Goal: Information Seeking & Learning: Learn about a topic

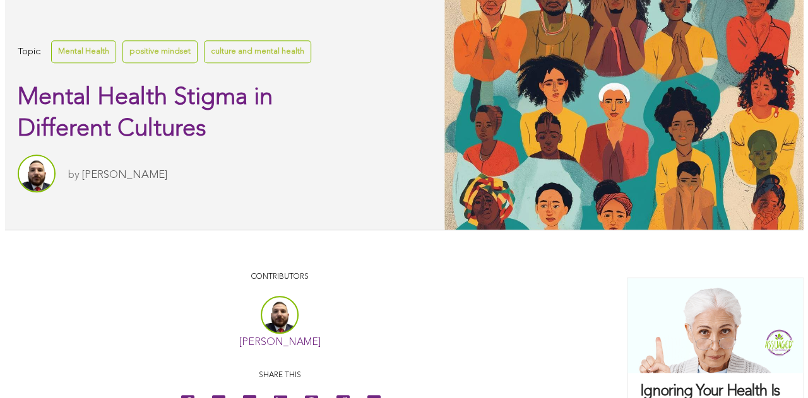
scroll to position [206, 0]
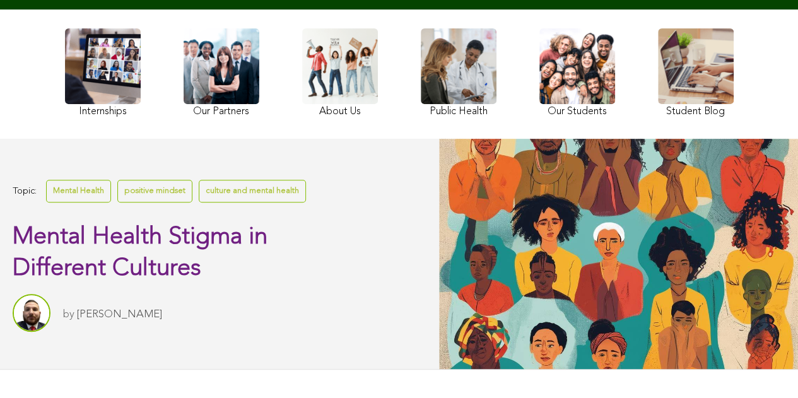
drag, startPoint x: 558, startPoint y: 284, endPoint x: 534, endPoint y: 226, distance: 62.6
drag, startPoint x: 534, startPoint y: 226, endPoint x: 541, endPoint y: 265, distance: 39.7
click at [541, 265] on div at bounding box center [618, 254] width 359 height 230
click at [591, 279] on div at bounding box center [618, 254] width 359 height 230
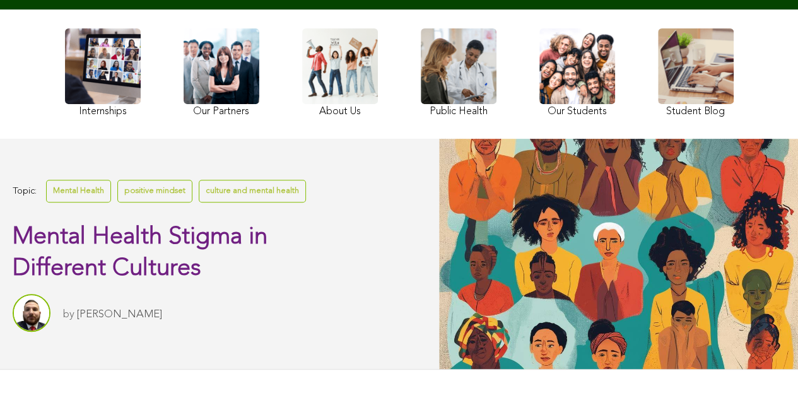
click at [544, 250] on div at bounding box center [618, 254] width 359 height 230
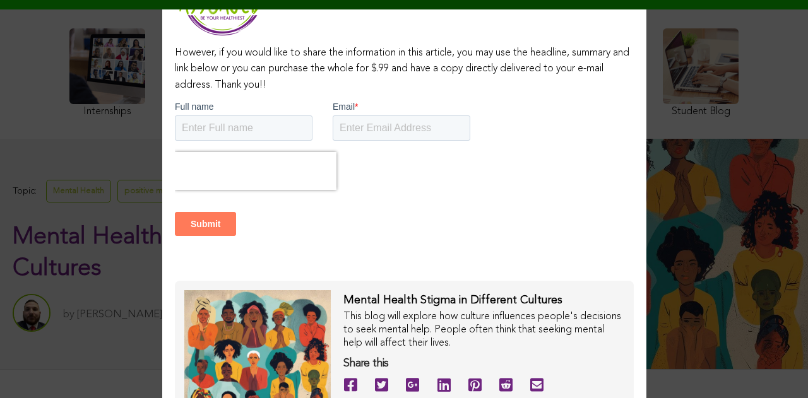
drag, startPoint x: 256, startPoint y: 333, endPoint x: 665, endPoint y: 127, distance: 457.7
click at [665, 127] on div "This content is copyright protected However, if you would like to share the inf…" at bounding box center [404, 199] width 808 height 398
click at [116, 145] on div "This content is copyright protected However, if you would like to share the inf…" at bounding box center [404, 199] width 808 height 398
click at [726, 195] on div "This content is copyright protected However, if you would like to share the inf…" at bounding box center [404, 199] width 808 height 398
click at [662, 157] on div "This content is copyright protected However, if you would like to share the inf…" at bounding box center [404, 199] width 808 height 398
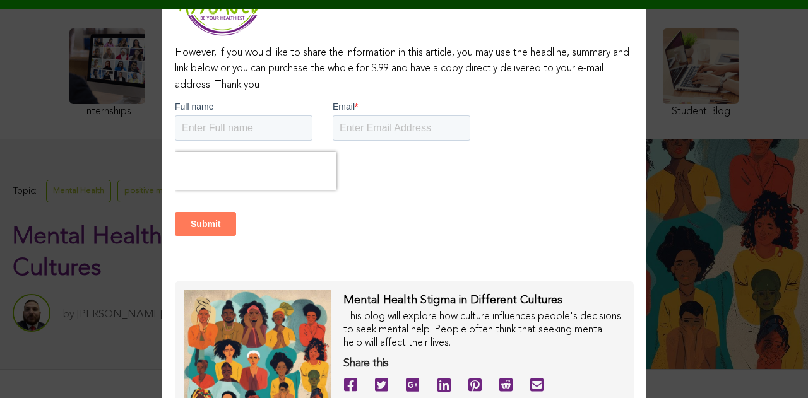
click at [1, 91] on div "This content is copyright protected However, if you would like to share the inf…" at bounding box center [404, 199] width 808 height 398
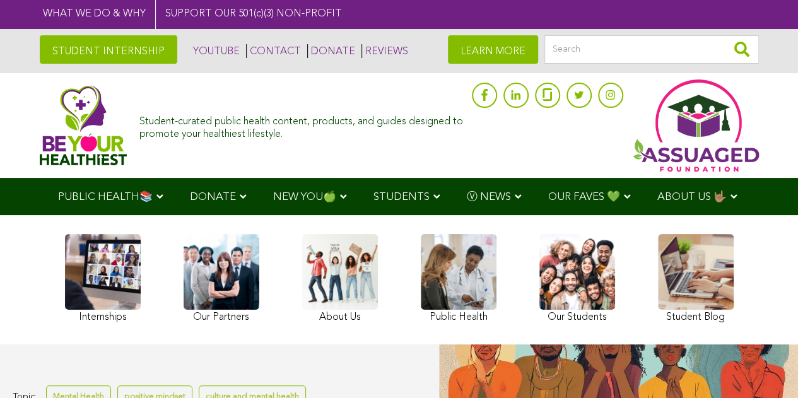
drag, startPoint x: 775, startPoint y: 375, endPoint x: 524, endPoint y: 369, distance: 251.8
